Goal: Task Accomplishment & Management: Manage account settings

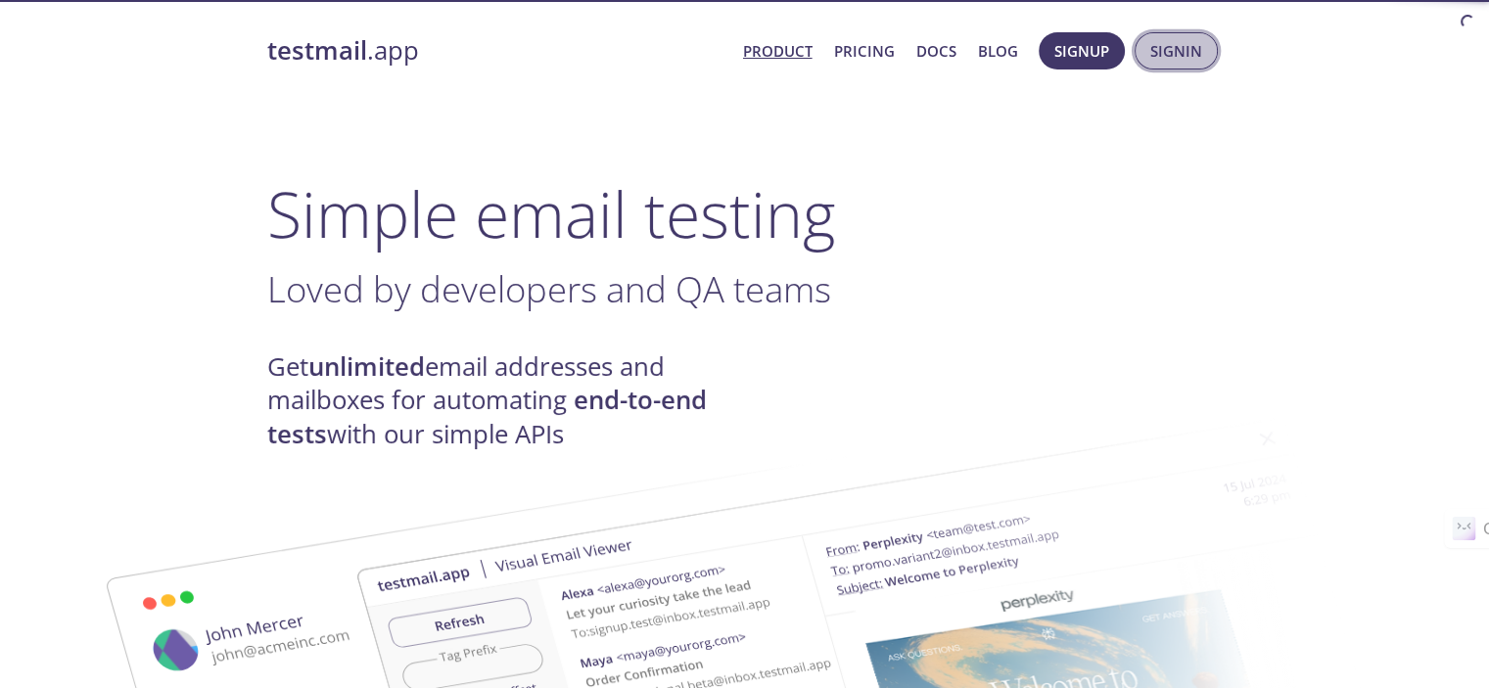
click at [1155, 42] on span "Signin" at bounding box center [1176, 50] width 52 height 25
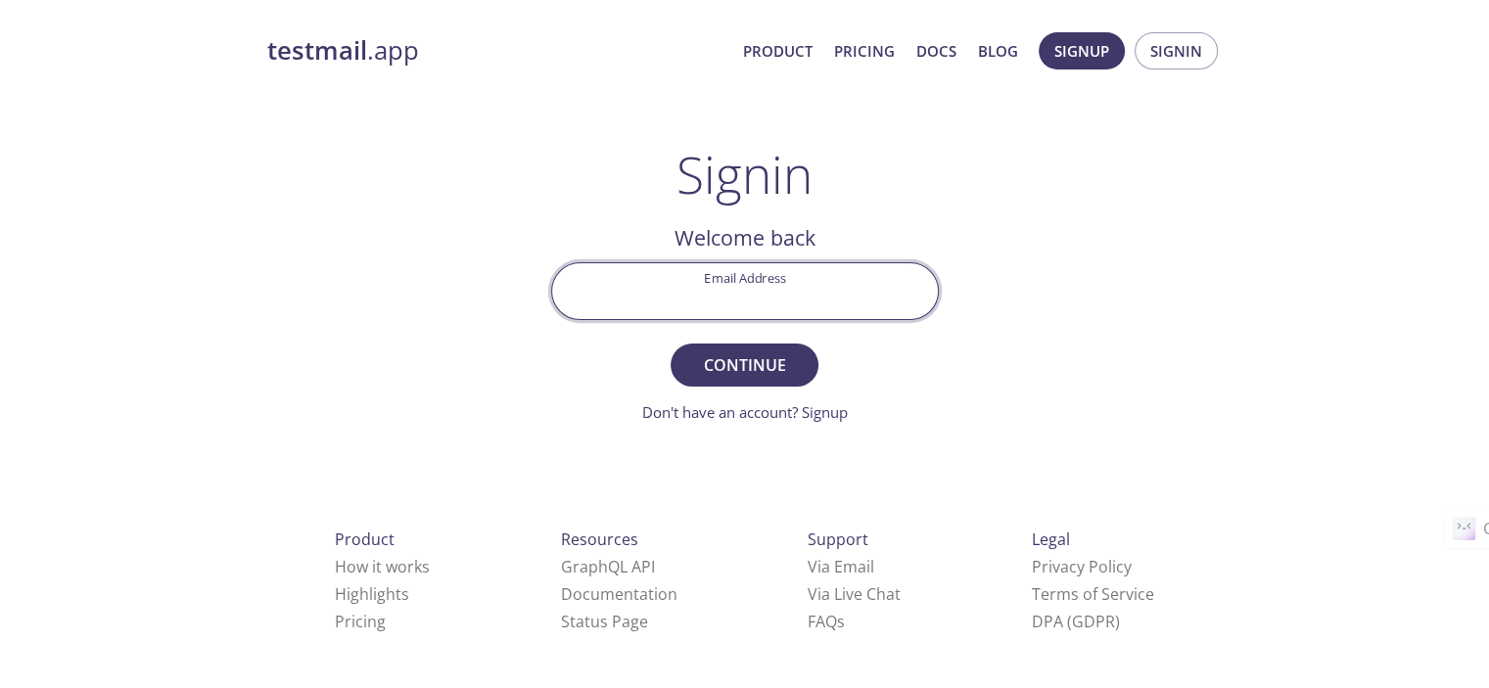
click at [837, 278] on input "Email Address" at bounding box center [745, 291] width 386 height 56
